Goal: Find specific page/section: Find specific page/section

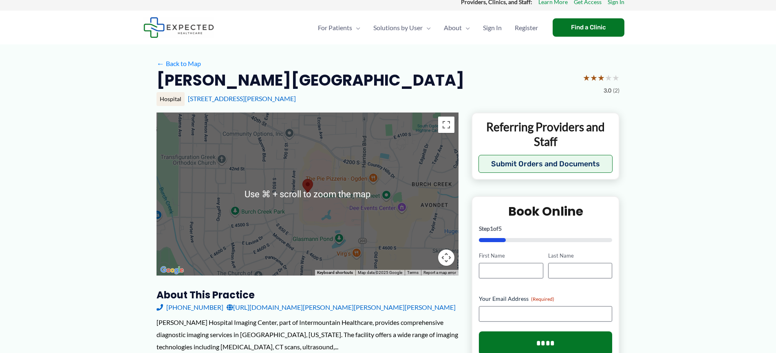
scroll to position [9, 0]
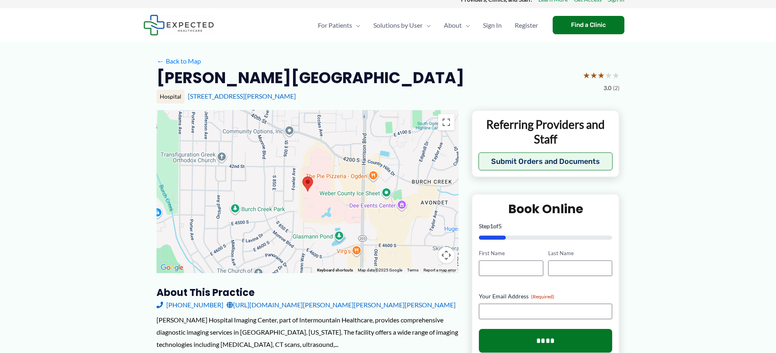
click at [317, 191] on div at bounding box center [307, 191] width 302 height 163
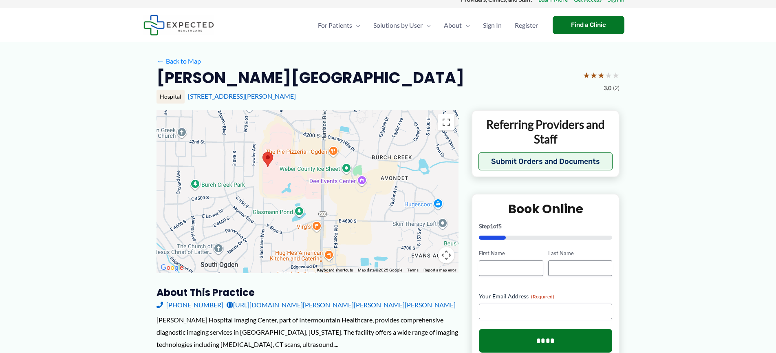
drag, startPoint x: 317, startPoint y: 191, endPoint x: 277, endPoint y: 165, distance: 47.5
click at [277, 165] on div at bounding box center [307, 191] width 302 height 163
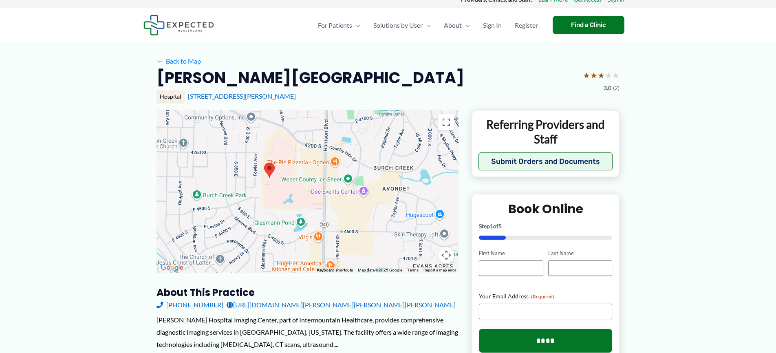
drag, startPoint x: 299, startPoint y: 145, endPoint x: 301, endPoint y: 158, distance: 12.7
click at [301, 158] on div at bounding box center [307, 191] width 302 height 163
click at [193, 61] on link "← Back to Map" at bounding box center [178, 61] width 44 height 12
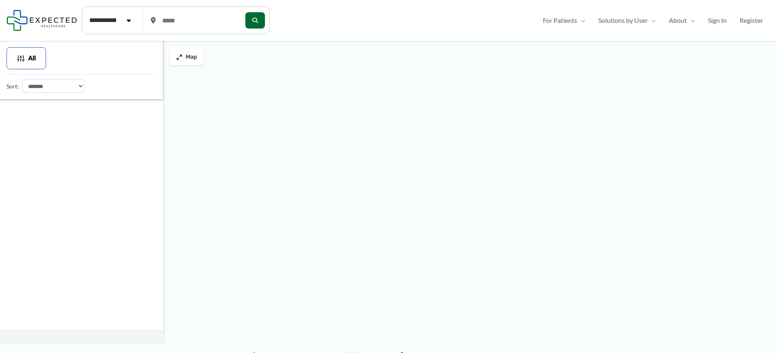
type input "*****"
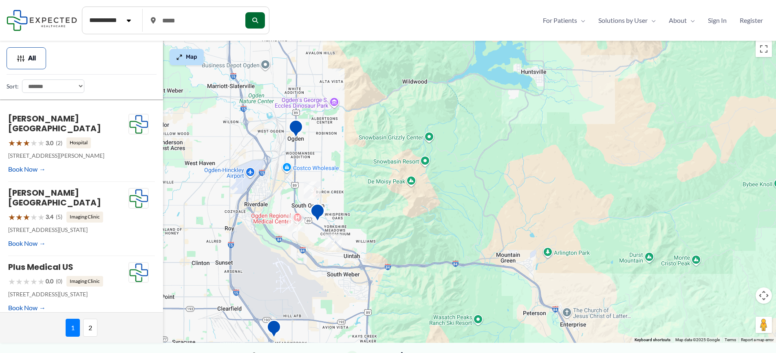
click at [184, 54] on button "Map" at bounding box center [186, 57] width 34 height 16
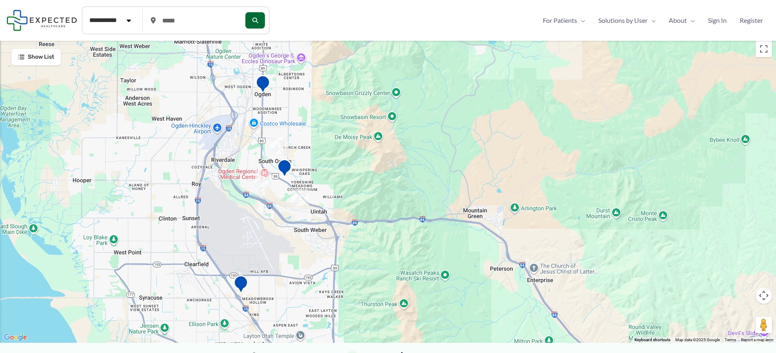
drag, startPoint x: 211, startPoint y: 178, endPoint x: 178, endPoint y: 132, distance: 56.0
click at [178, 132] on div at bounding box center [388, 190] width 776 height 306
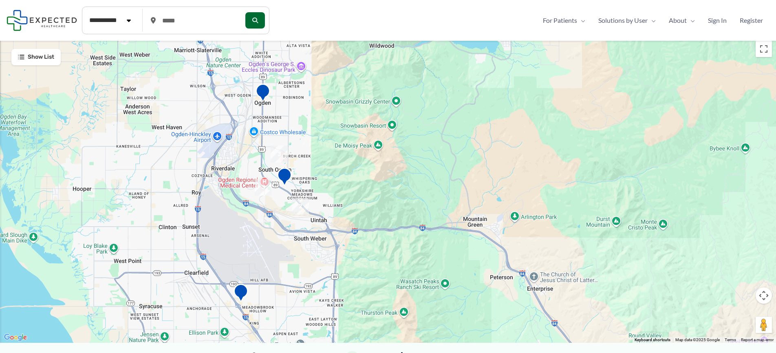
drag, startPoint x: 347, startPoint y: 152, endPoint x: 347, endPoint y: 162, distance: 9.4
click at [347, 162] on div at bounding box center [388, 190] width 776 height 306
click at [262, 89] on img "Plus Medical US" at bounding box center [263, 93] width 16 height 22
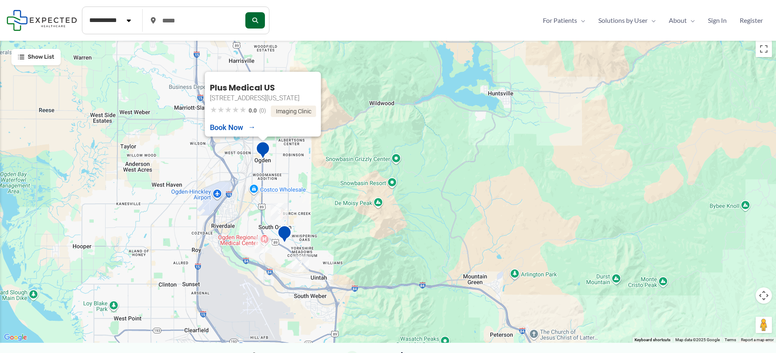
click at [279, 211] on img "3" at bounding box center [279, 211] width 17 height 17
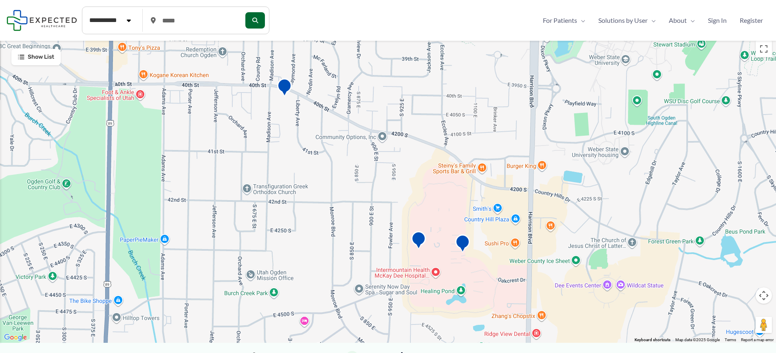
drag, startPoint x: 325, startPoint y: 207, endPoint x: 310, endPoint y: 193, distance: 19.6
click at [310, 193] on div "To navigate, press the arrow keys. Plus Medical US 2650 Washington Blvd Suite 2…" at bounding box center [388, 190] width 776 height 306
